Goal: Entertainment & Leisure: Consume media (video, audio)

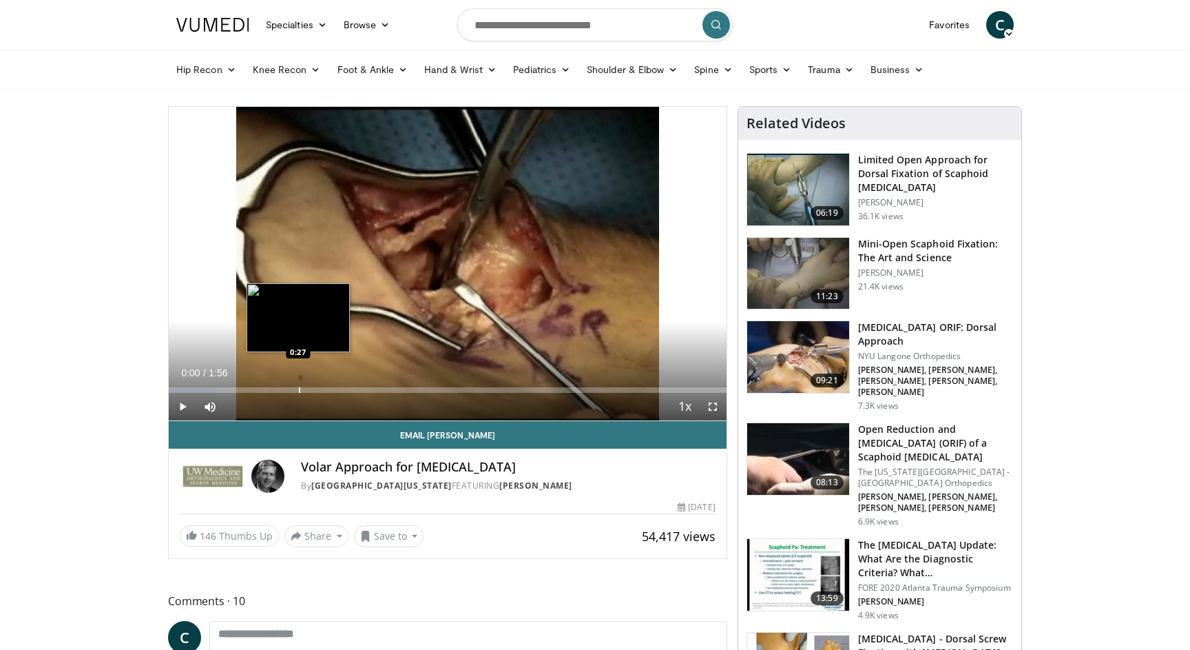
click at [299, 391] on div "Progress Bar" at bounding box center [299, 390] width 1 height 6
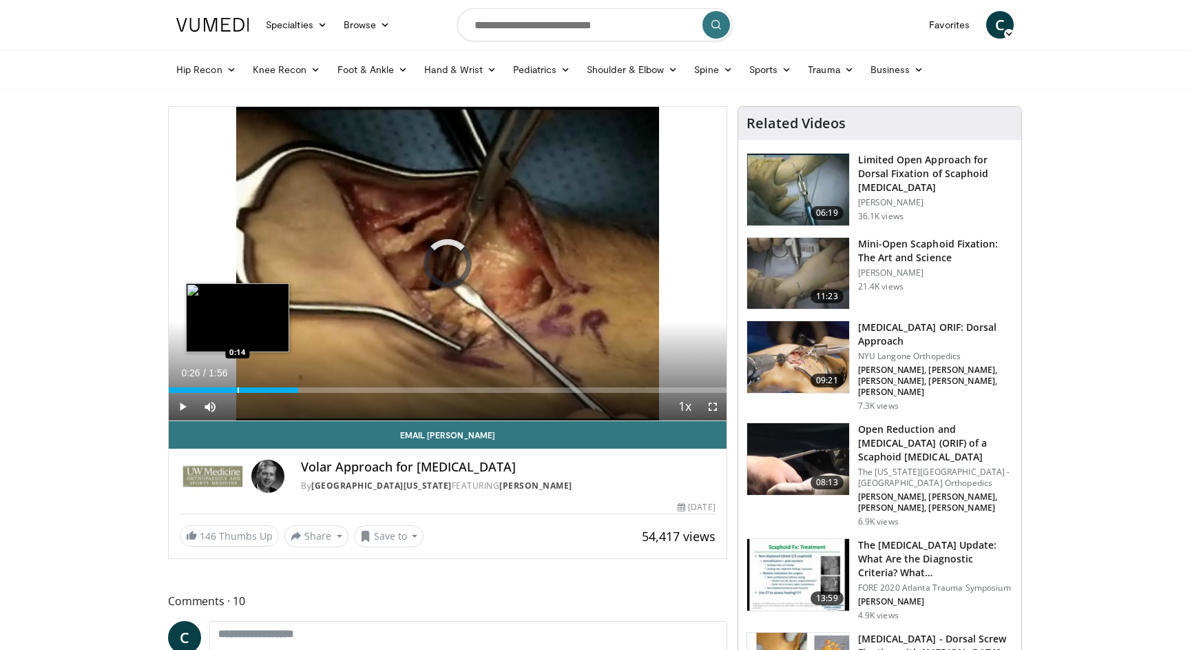
click at [238, 384] on div "Loaded : 8.38% 0:26 0:14" at bounding box center [448, 386] width 558 height 13
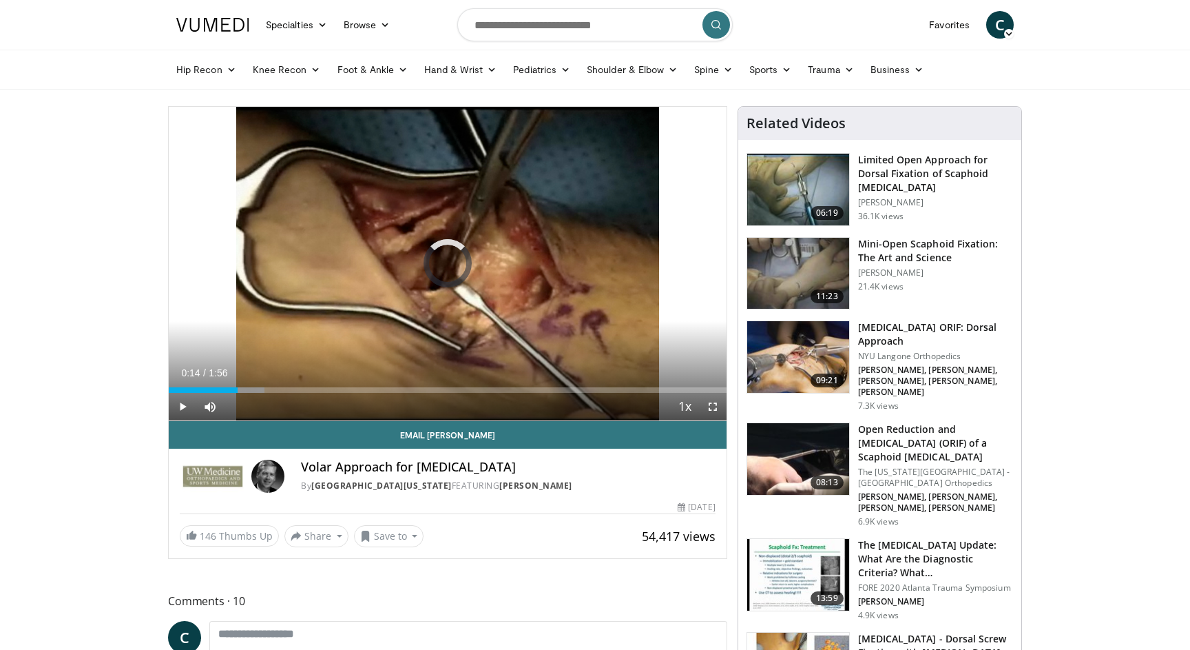
click at [187, 406] on span "Video Player" at bounding box center [183, 407] width 28 height 28
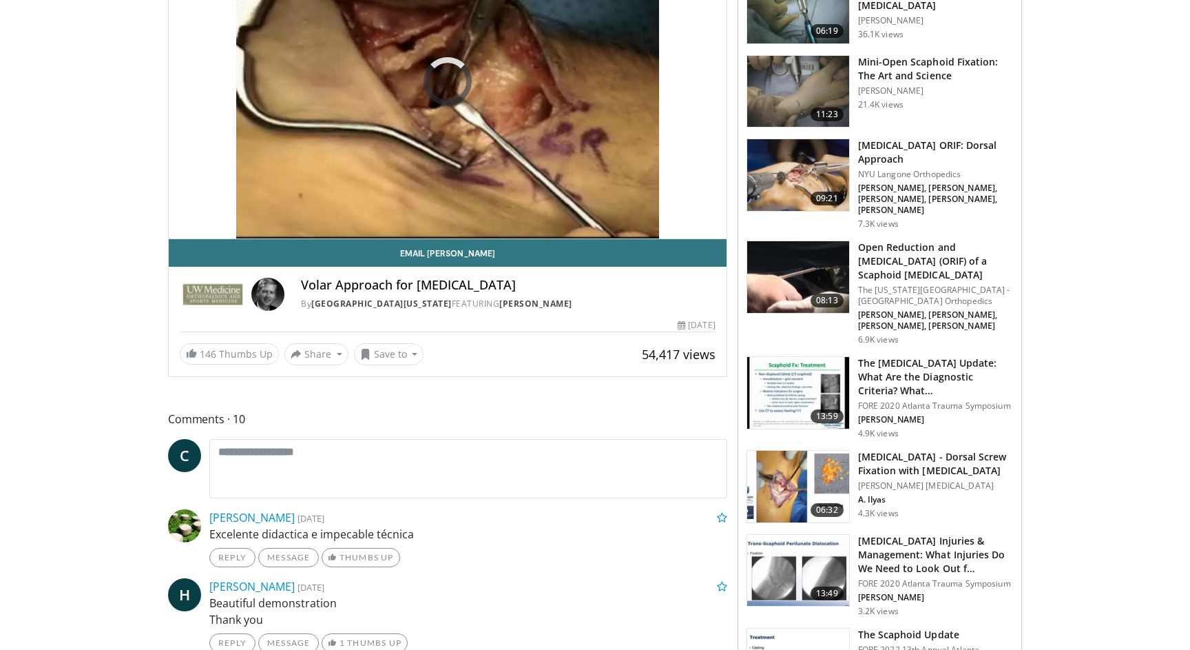
scroll to position [51, 0]
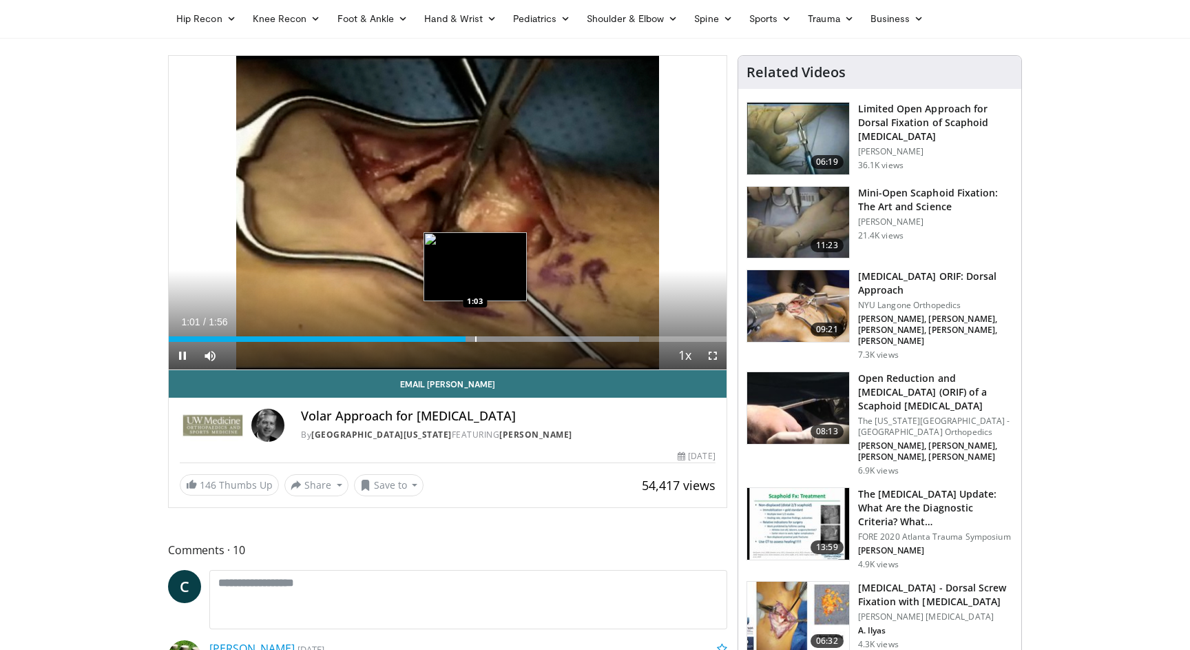
click at [475, 340] on div "Progress Bar" at bounding box center [475, 339] width 1 height 6
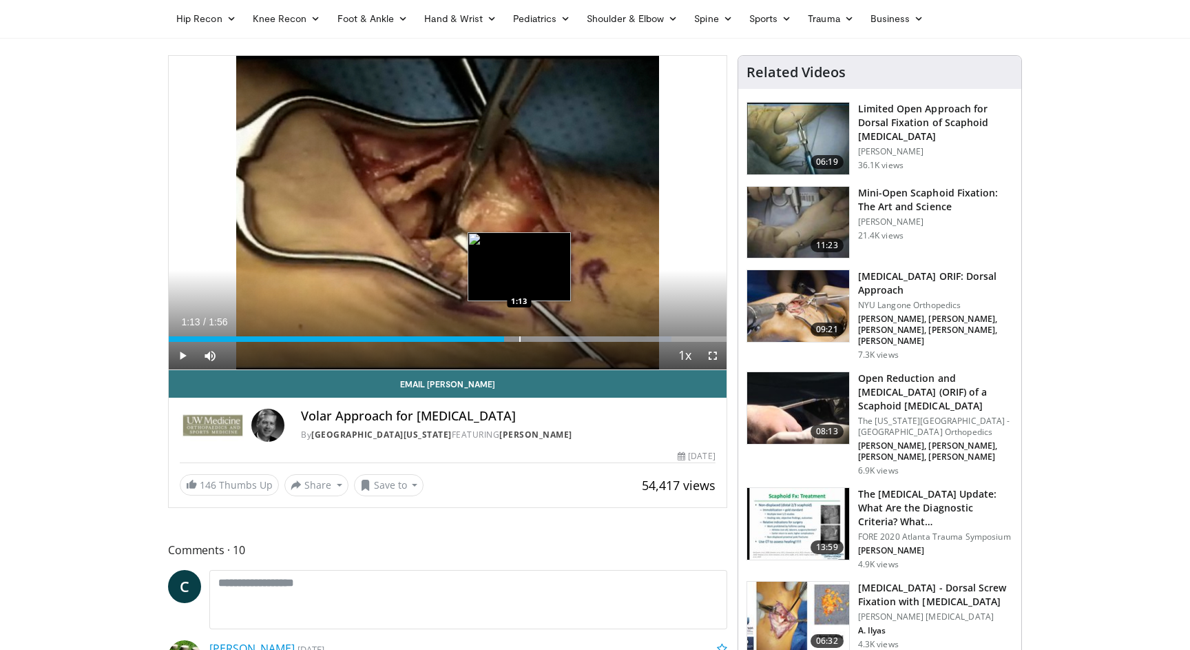
click at [519, 339] on div "Progress Bar" at bounding box center [519, 339] width 1 height 6
